Goal: Find specific page/section: Find specific page/section

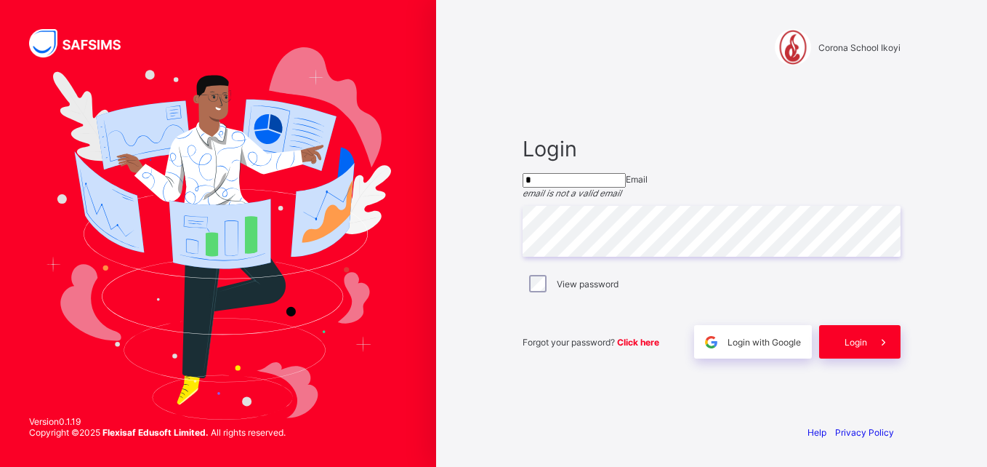
type input "**********"
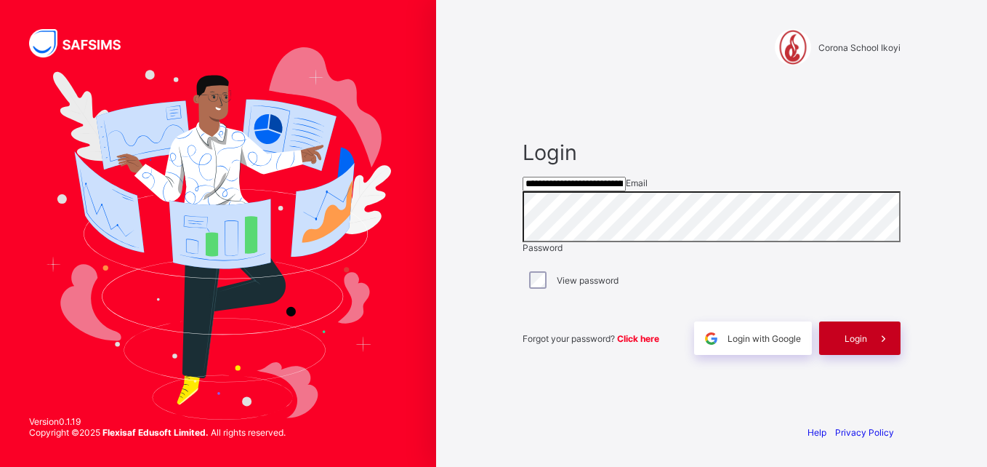
click at [851, 344] on span "Login" at bounding box center [856, 338] width 23 height 11
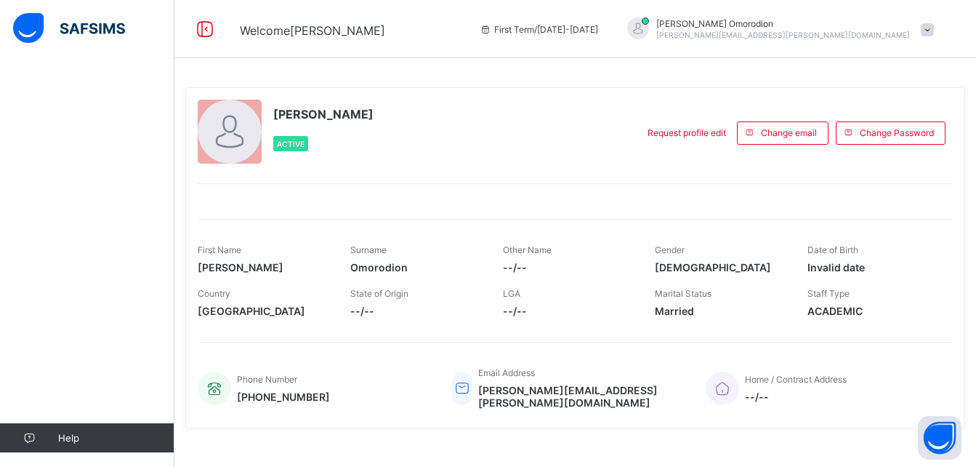
click at [934, 34] on span at bounding box center [927, 29] width 13 height 13
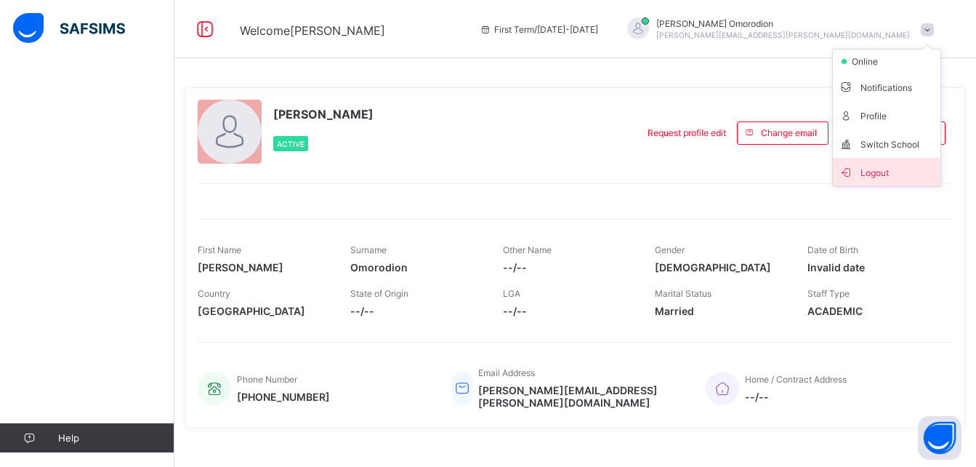
click at [885, 166] on span "Logout" at bounding box center [887, 172] width 96 height 17
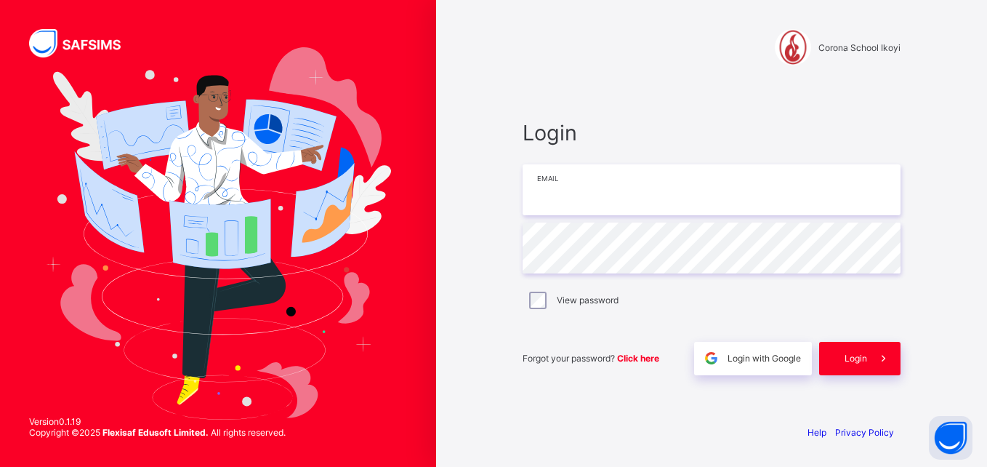
type input "**********"
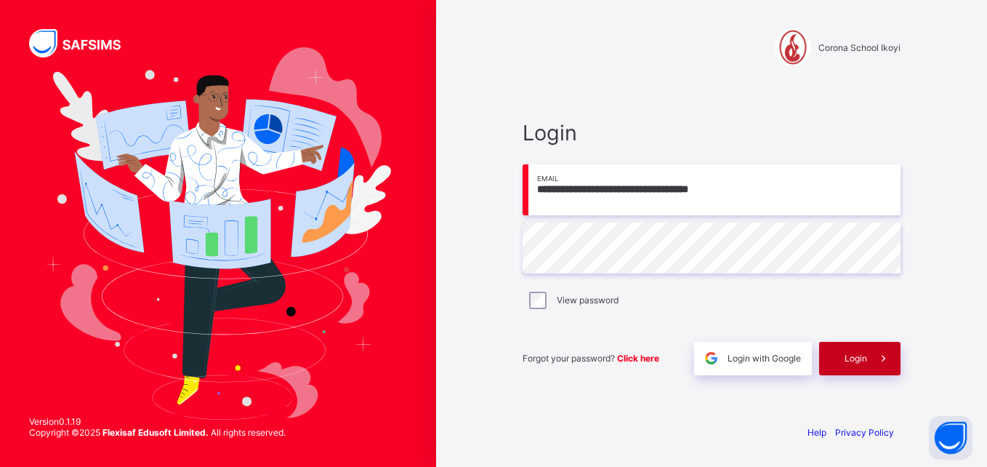
click at [858, 361] on span "Login" at bounding box center [856, 358] width 23 height 11
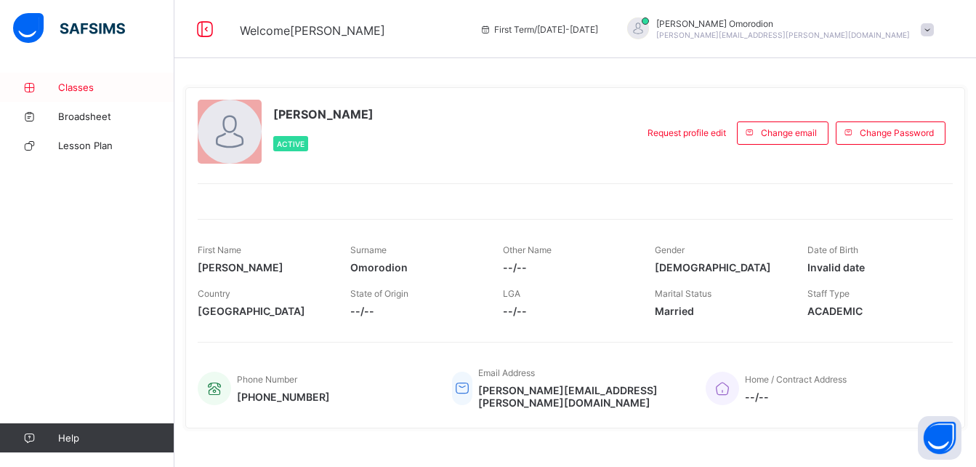
click at [85, 89] on span "Classes" at bounding box center [116, 87] width 116 height 12
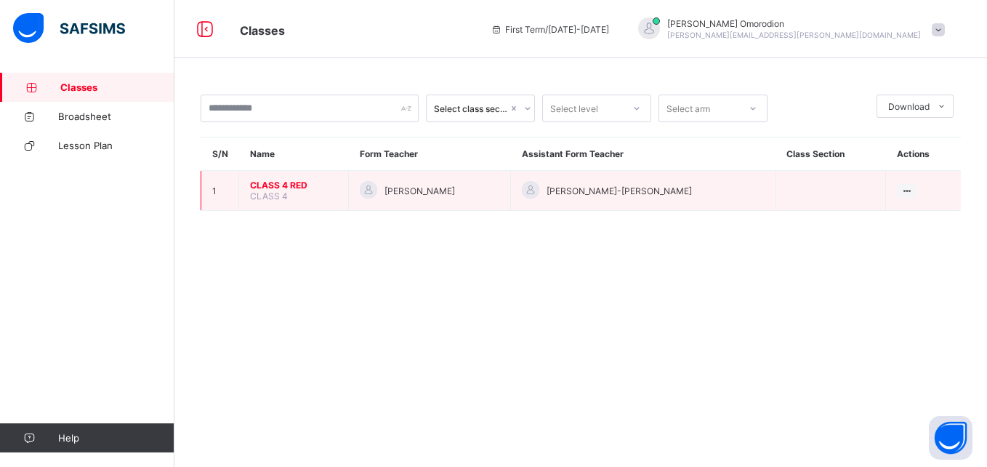
click at [288, 188] on span "CLASS 4 RED" at bounding box center [293, 185] width 87 height 11
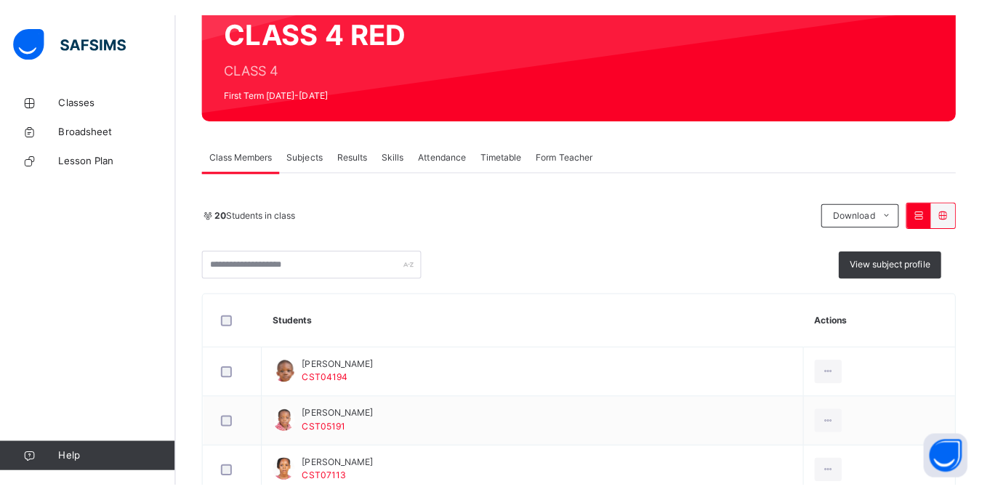
scroll to position [174, 0]
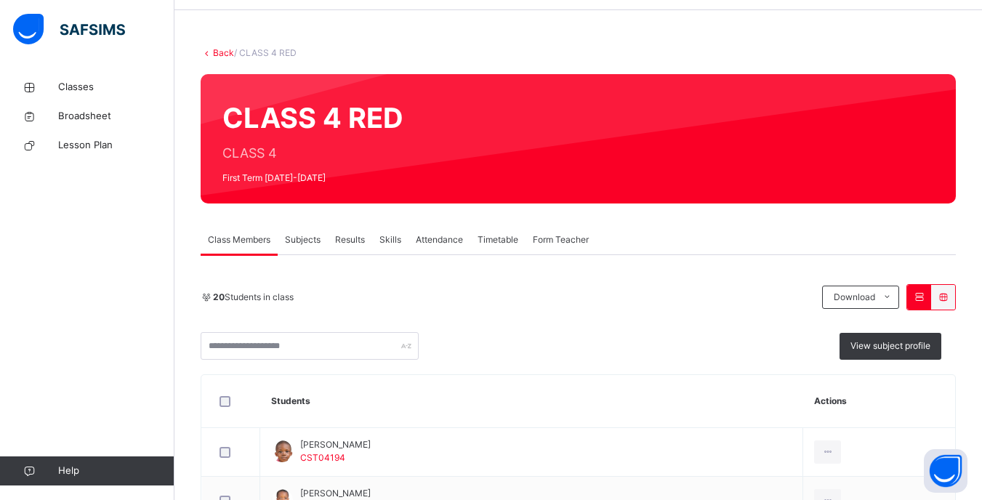
scroll to position [9, 0]
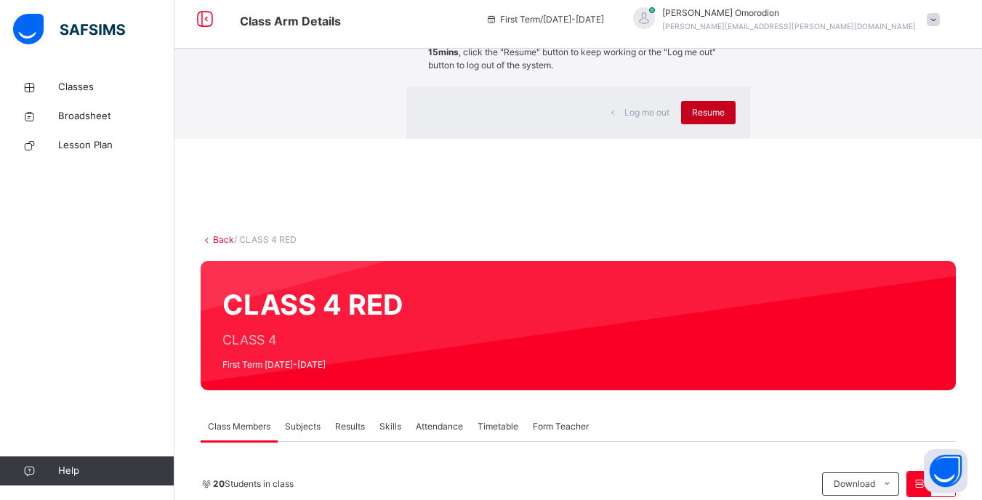
click at [692, 119] on span "Resume" at bounding box center [708, 112] width 33 height 13
